Goal: Task Accomplishment & Management: Manage account settings

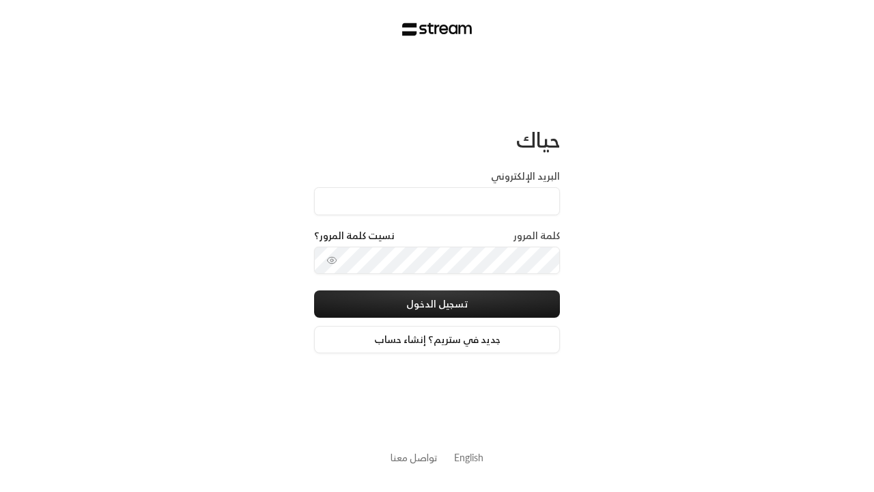
click at [460, 452] on link "English" at bounding box center [468, 457] width 29 height 25
click at [469, 457] on link "English" at bounding box center [468, 457] width 29 height 25
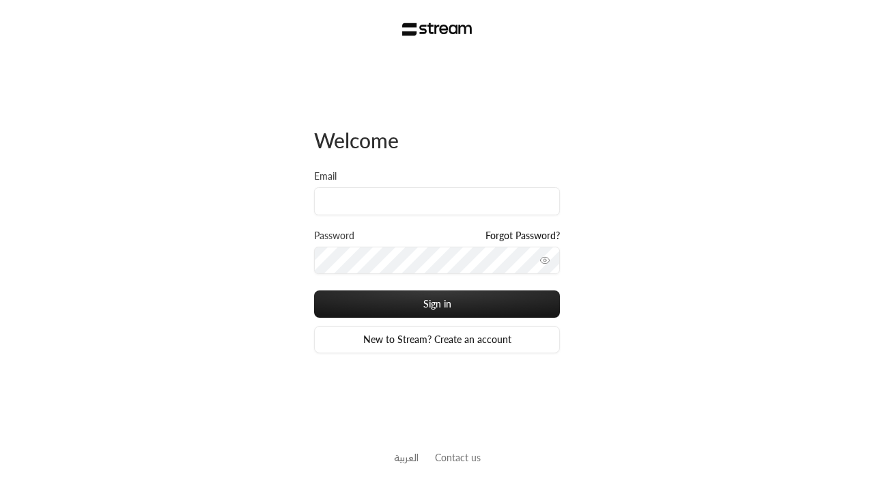
click at [461, 197] on input "Email" at bounding box center [437, 201] width 246 height 28
click at [437, 201] on input "Email" at bounding box center [437, 201] width 246 height 28
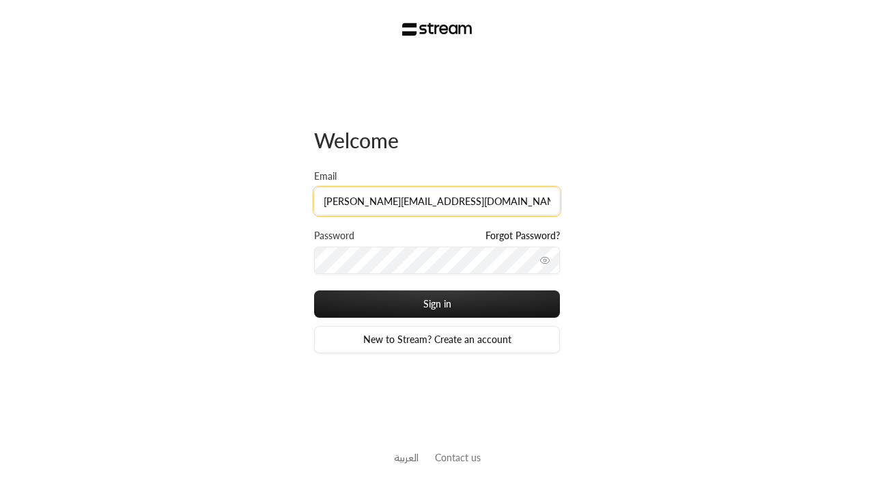
type input "khalid@streampay.sa"
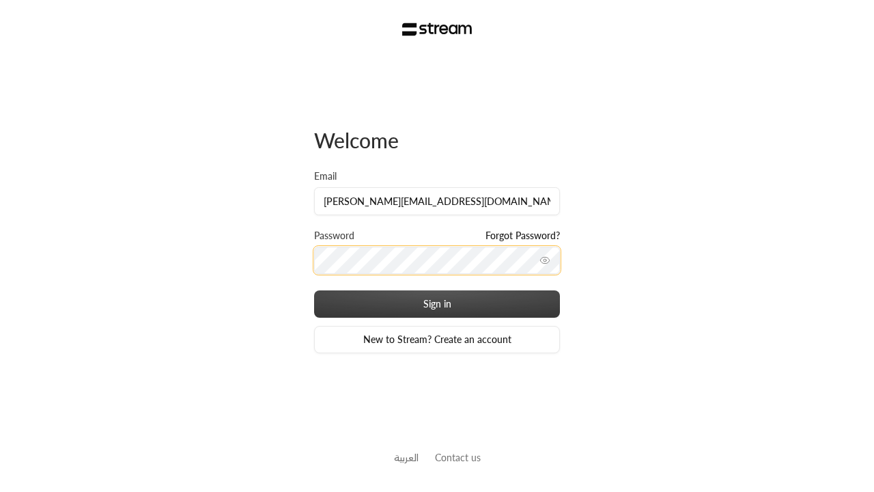
click at [419, 301] on button "Sign in" at bounding box center [437, 303] width 246 height 27
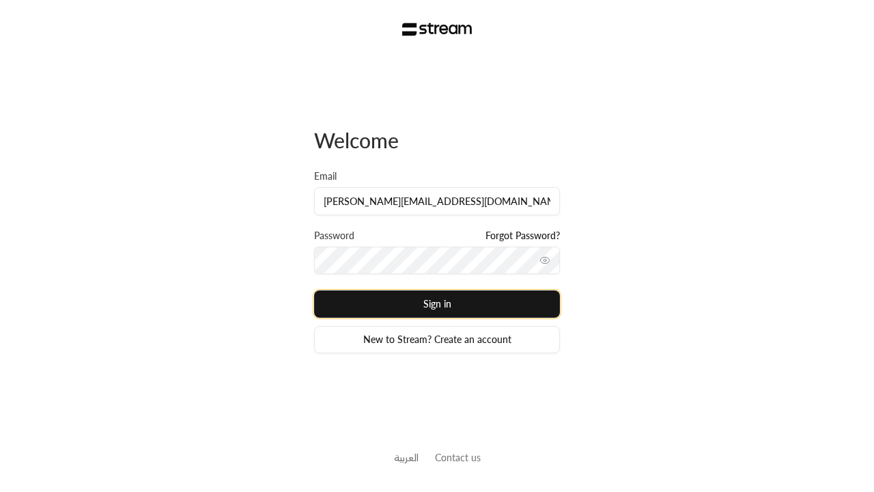
click at [437, 304] on button "Sign in" at bounding box center [437, 303] width 246 height 27
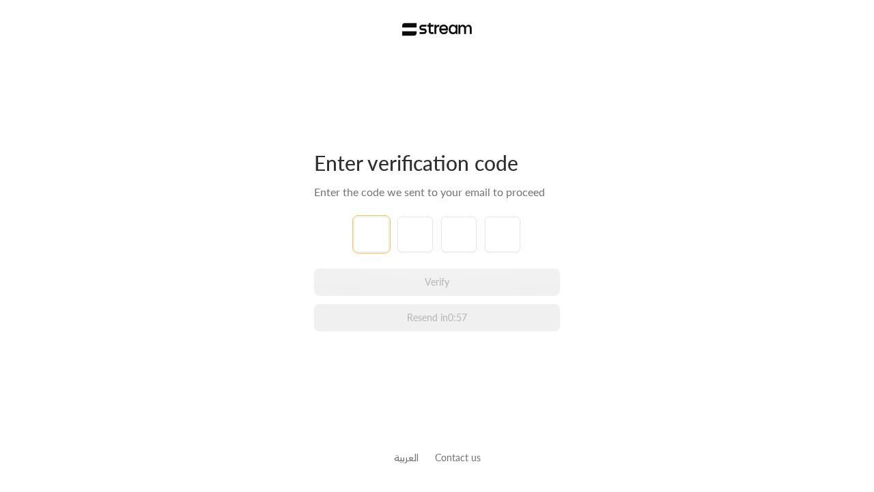
click at [371, 233] on input "tel" at bounding box center [372, 235] width 36 height 36
click at [372, 234] on input "tel" at bounding box center [372, 235] width 36 height 36
type input "1"
type input "2"
type input "3"
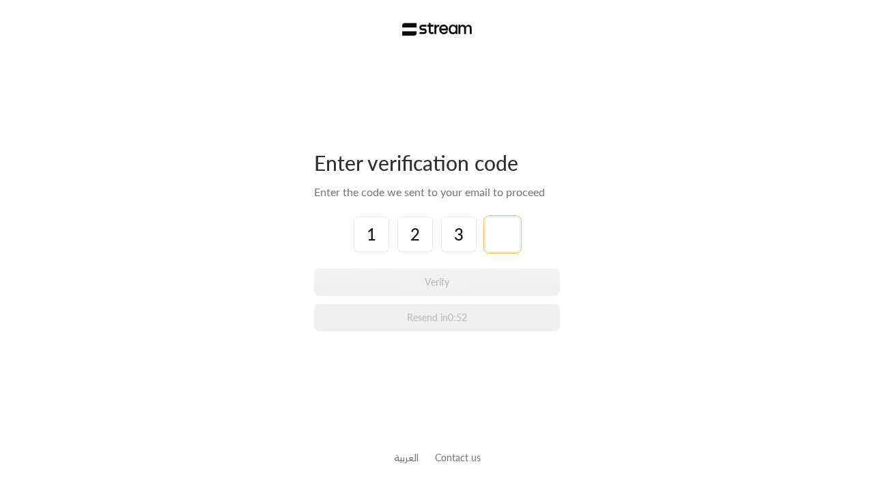
type input "4"
